Goal: Task Accomplishment & Management: Use online tool/utility

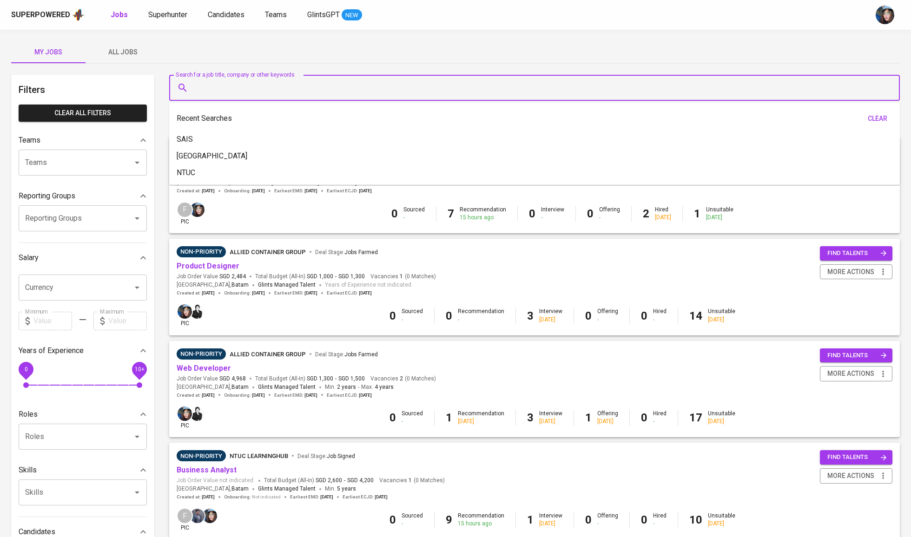
click at [593, 93] on input "Search for a job title, company or other keywords" at bounding box center [537, 88] width 690 height 18
click at [249, 54] on div "My Jobs All Jobs" at bounding box center [455, 52] width 889 height 22
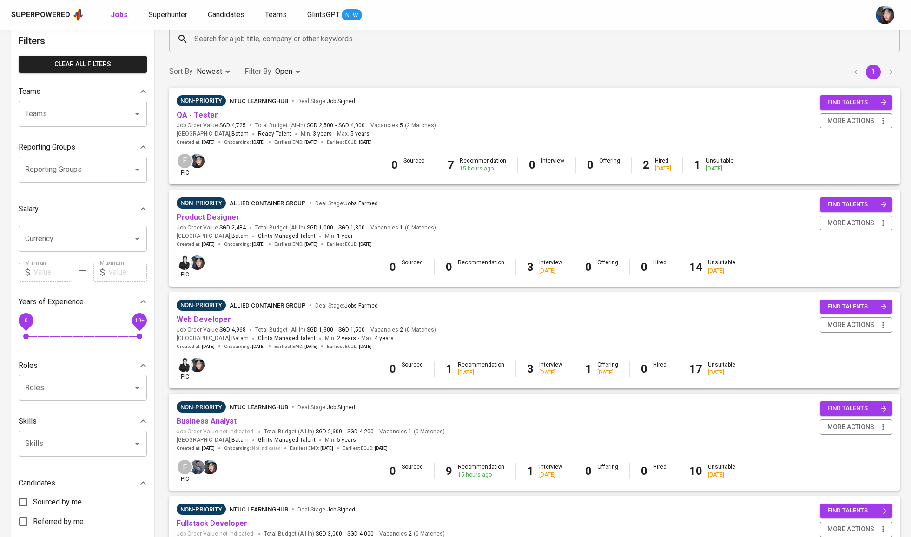
scroll to position [52, 0]
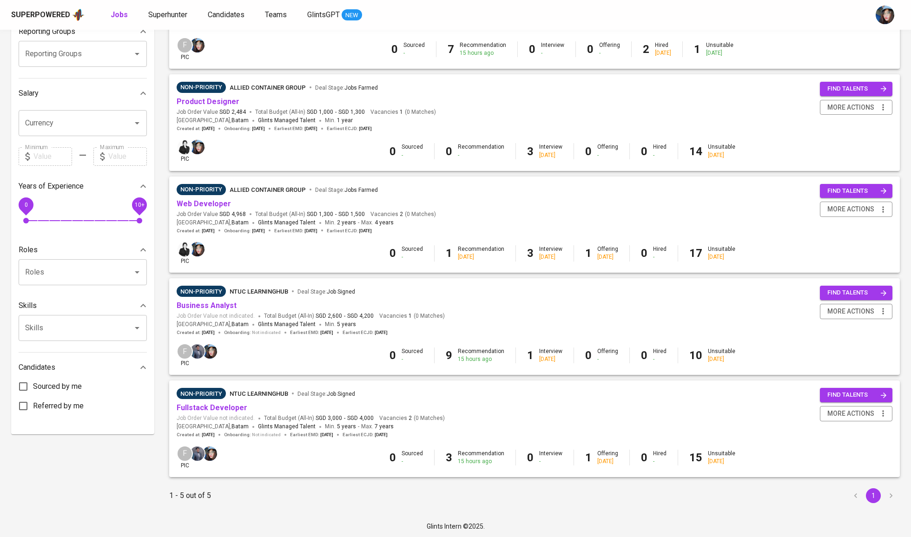
scroll to position [140, 0]
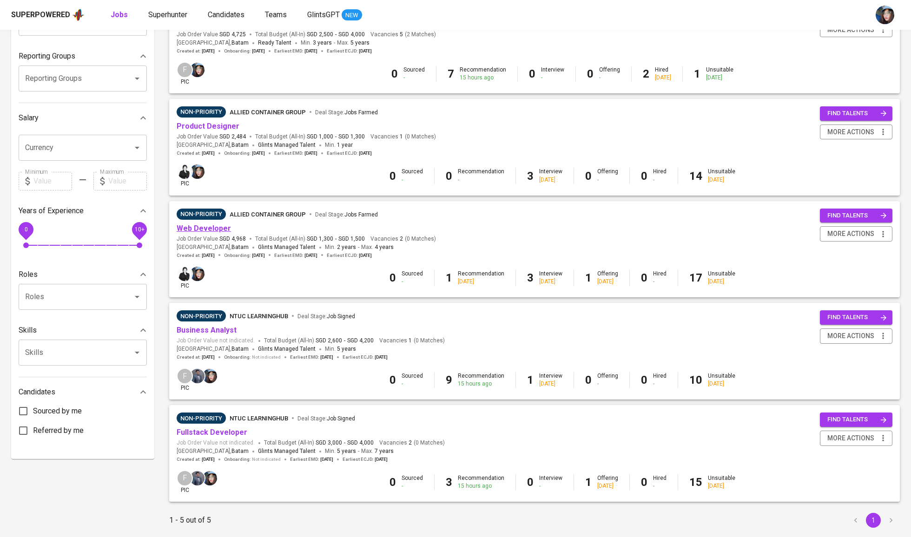
click at [218, 226] on link "Web Developer" at bounding box center [204, 228] width 54 height 9
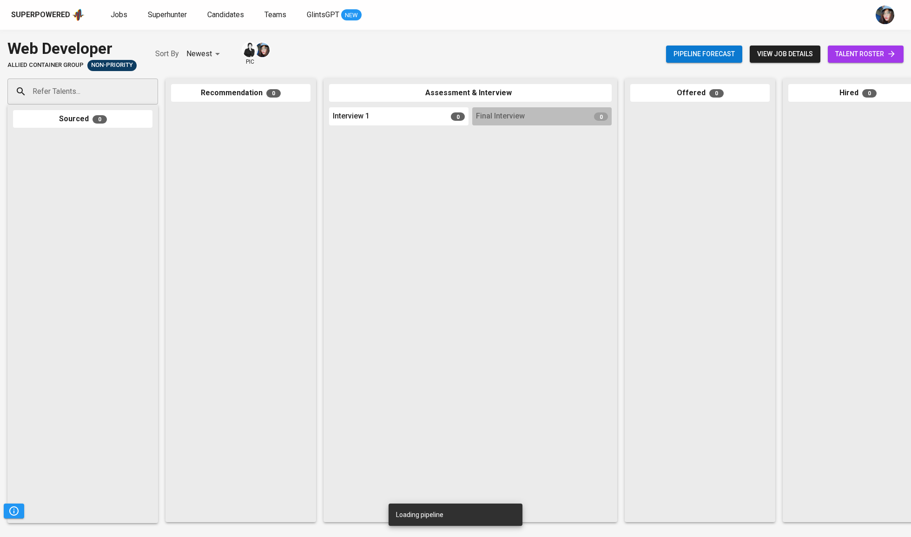
click at [257, 50] on img at bounding box center [262, 50] width 14 height 14
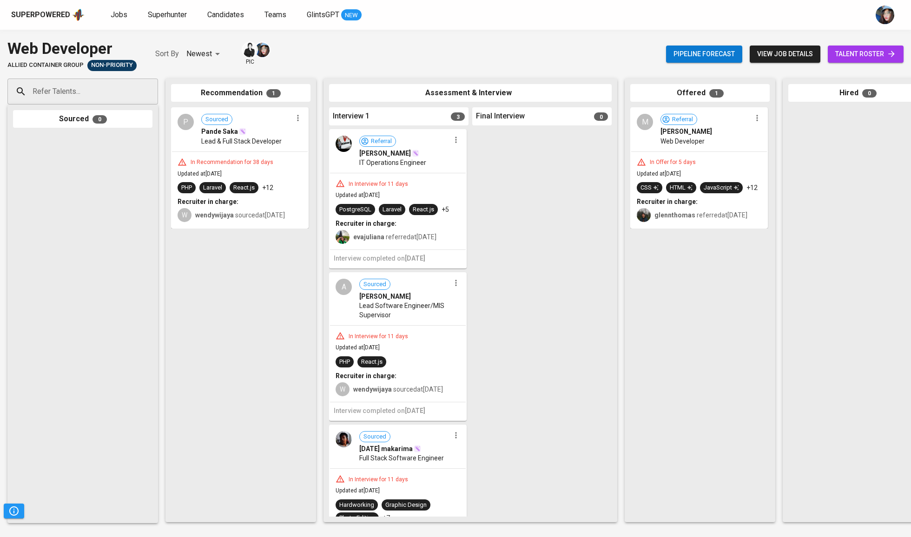
drag, startPoint x: 302, startPoint y: 171, endPoint x: 314, endPoint y: 171, distance: 12.1
click at [314, 171] on div "Recommendation 1 P Sourced Pande Saka Lead & Full Stack Developer In Recommenda…" at bounding box center [241, 301] width 151 height 444
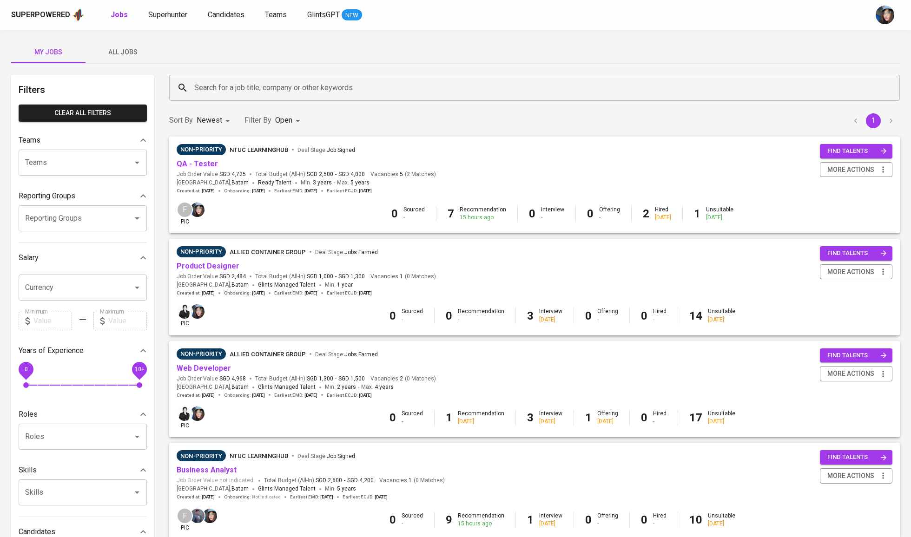
click at [209, 164] on link "QA - Tester" at bounding box center [197, 163] width 41 height 9
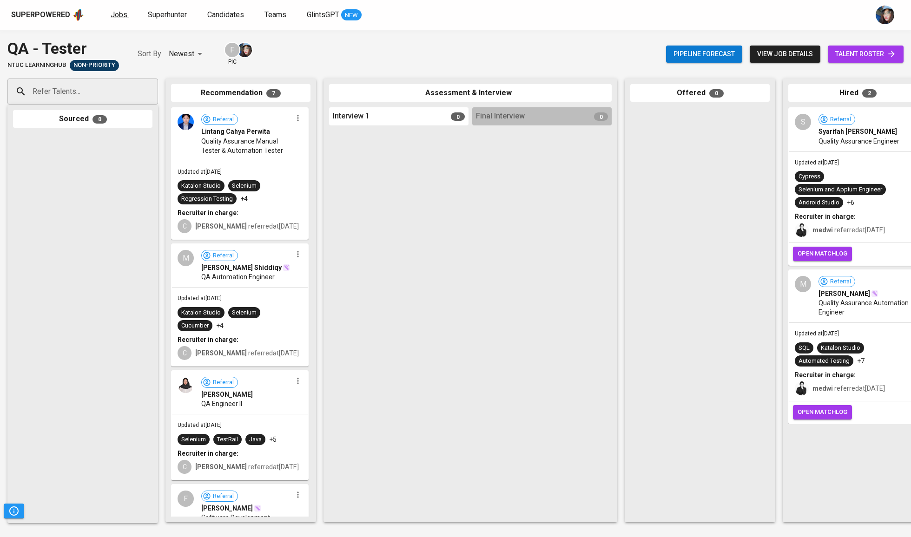
click at [112, 15] on span "Jobs" at bounding box center [119, 14] width 17 height 9
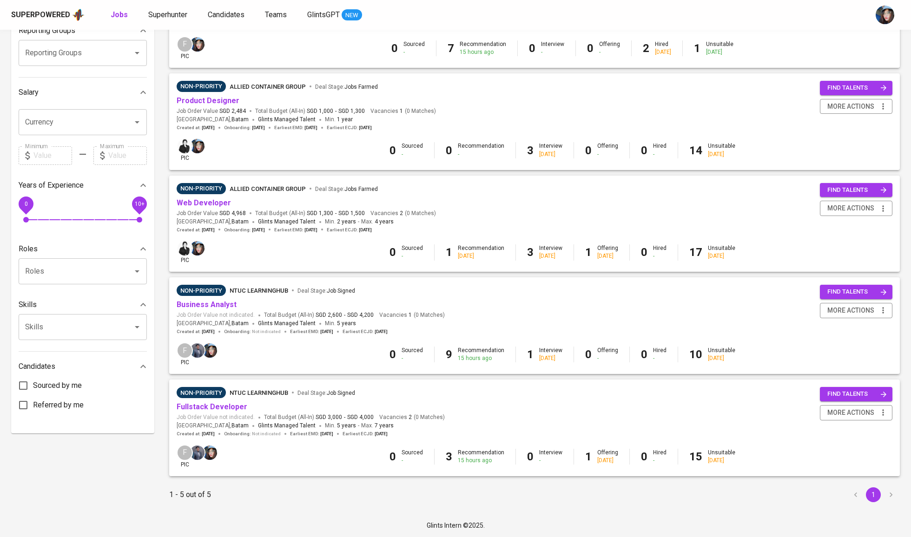
scroll to position [165, 0]
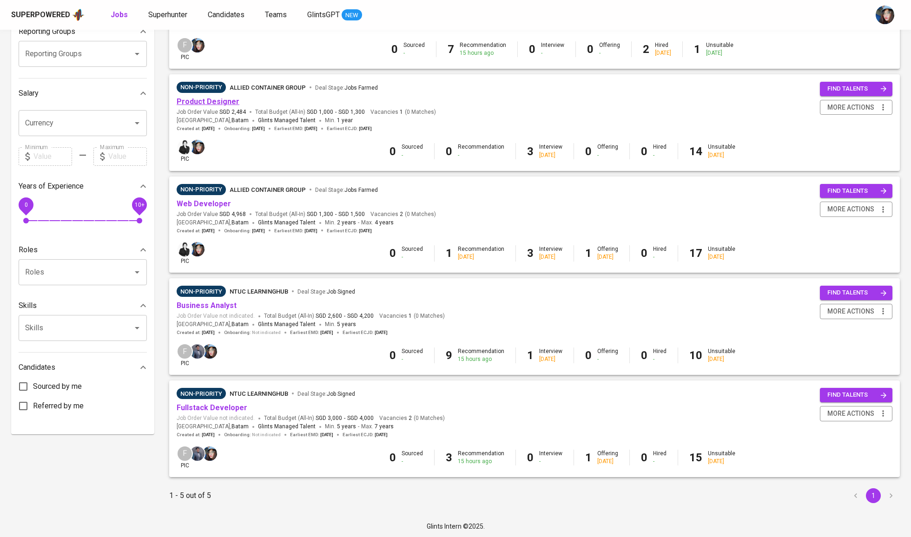
click at [218, 101] on link "Product Designer" at bounding box center [208, 101] width 63 height 9
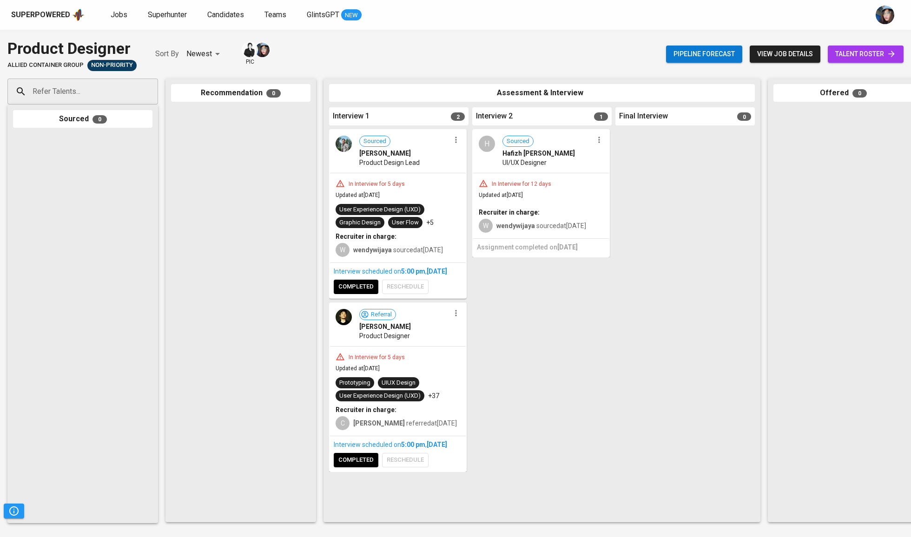
click at [791, 53] on span "view job details" at bounding box center [785, 54] width 56 height 12
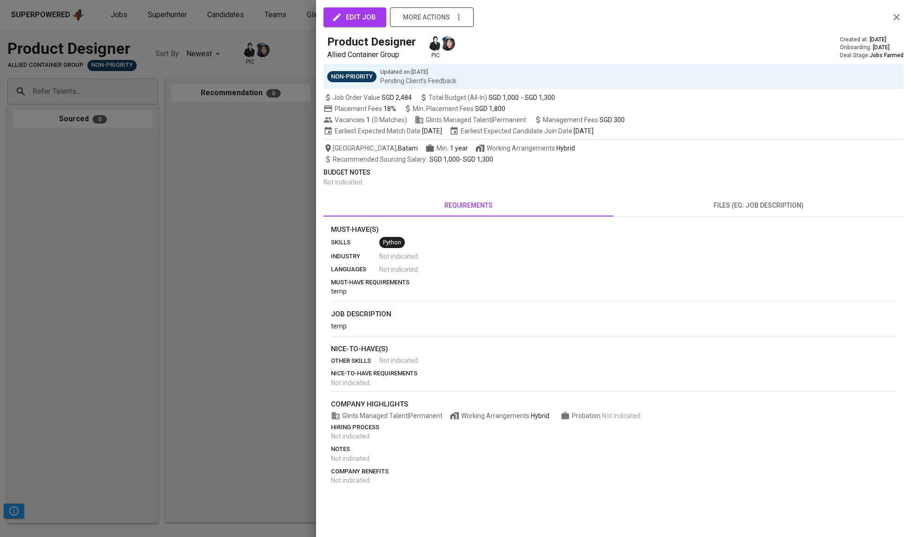
click at [408, 21] on span "more actions" at bounding box center [426, 18] width 47 height 12
click at [359, 15] on div at bounding box center [455, 268] width 911 height 537
click at [361, 17] on span "edit job" at bounding box center [355, 17] width 42 height 12
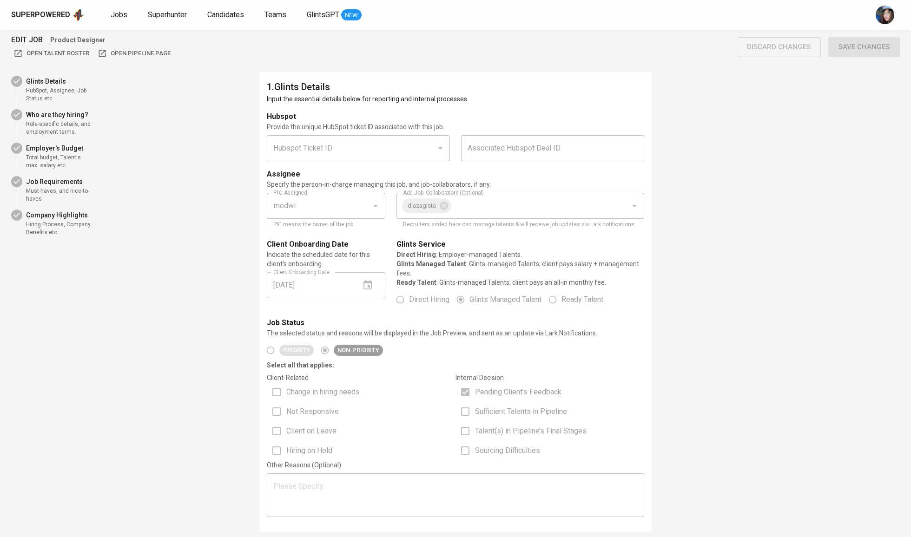
click at [378, 211] on div at bounding box center [375, 205] width 12 height 13
click at [430, 209] on div "diazagista Add Job-Collaborators (Optional)" at bounding box center [521, 206] width 248 height 26
click at [444, 209] on div "diazagista Add Job-Collaborators (Optional)" at bounding box center [521, 206] width 248 height 26
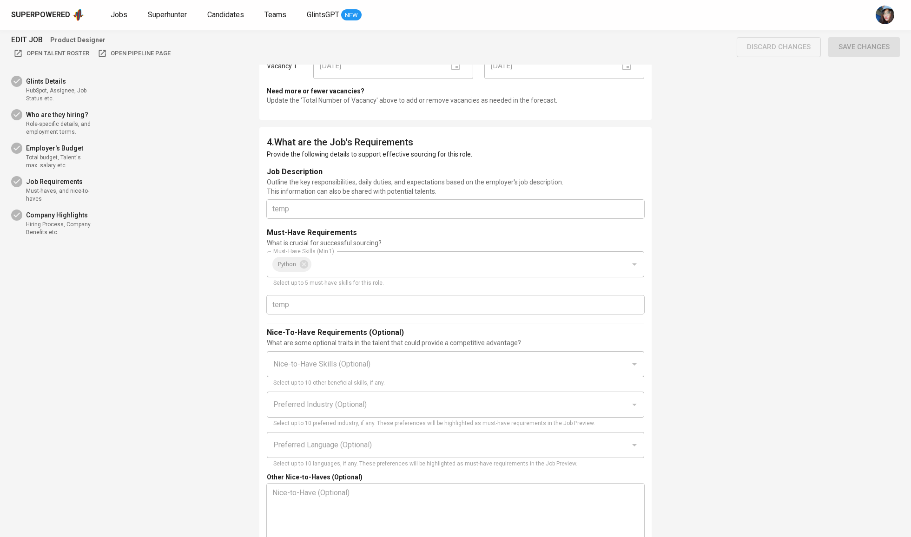
scroll to position [1239, 0]
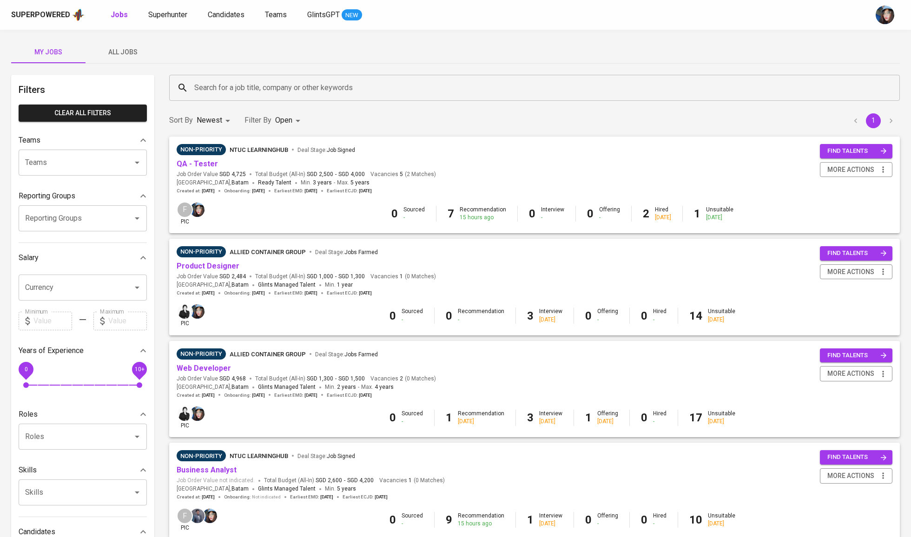
click at [281, 76] on div "Search for a job title, company or other keywords" at bounding box center [534, 88] width 731 height 26
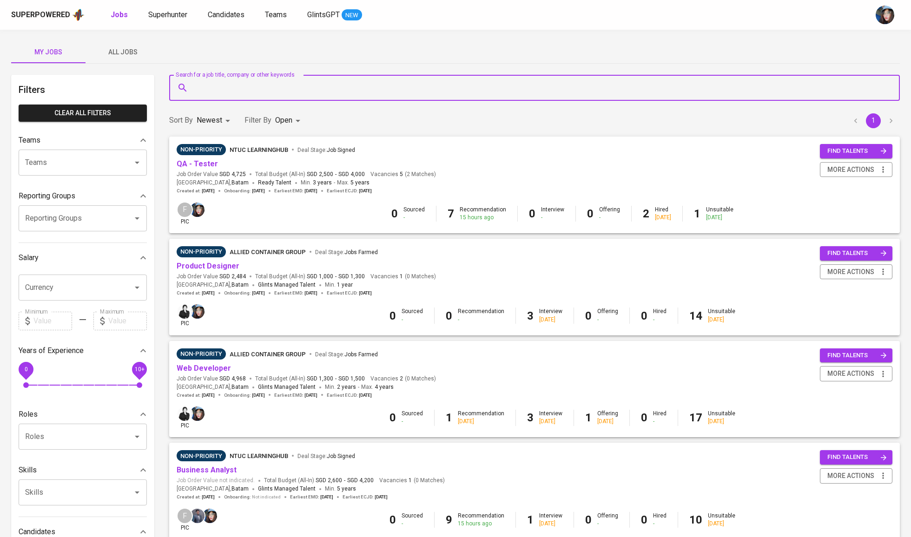
type input "h"
